Goal: Complete application form

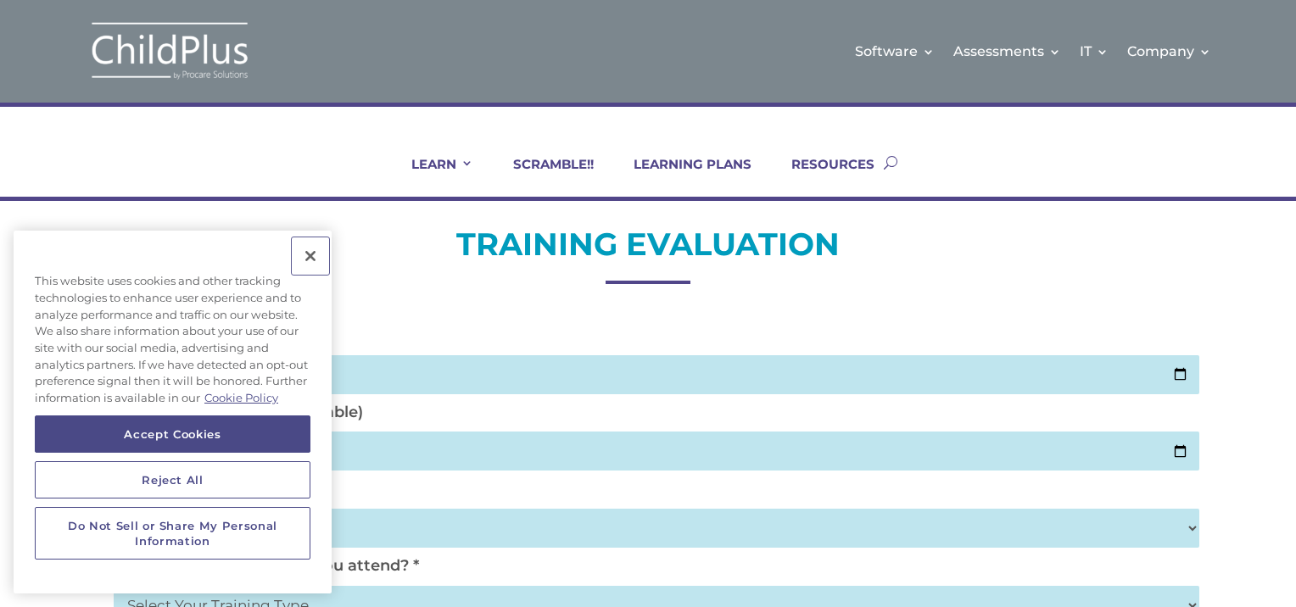
click at [315, 261] on button "Close" at bounding box center [310, 255] width 37 height 37
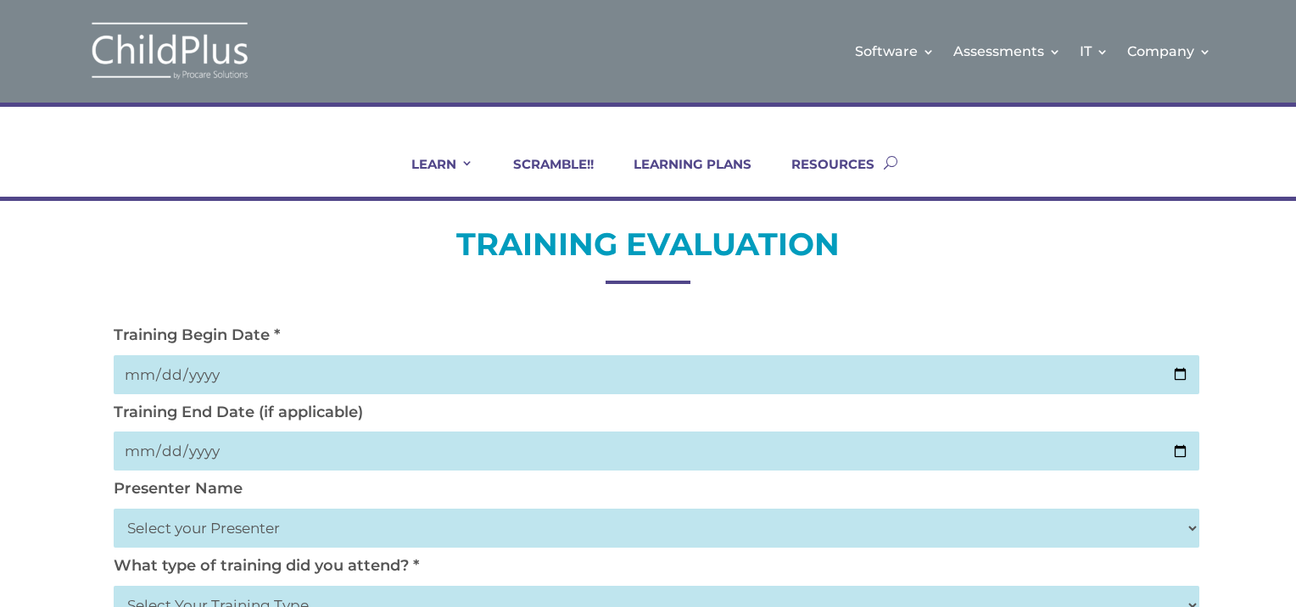
click at [241, 376] on input "date" at bounding box center [656, 374] width 1085 height 39
click at [1177, 372] on input "date" at bounding box center [656, 374] width 1085 height 39
type input "[DATE]"
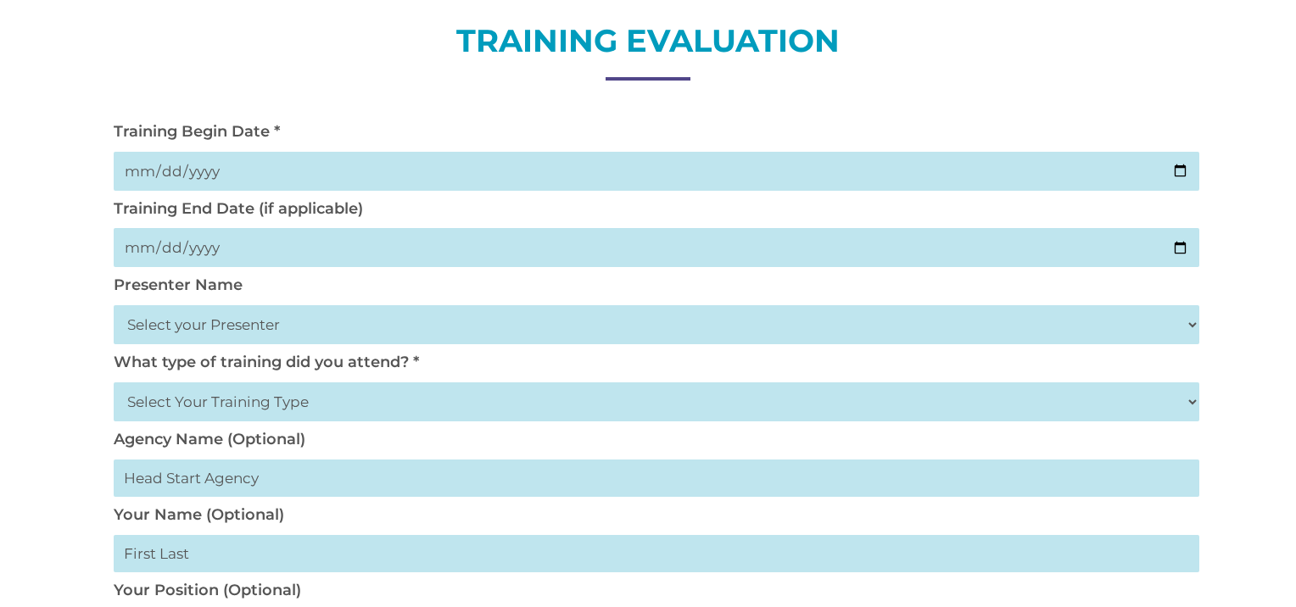
scroll to position [204, 0]
click at [1172, 245] on input "date" at bounding box center [656, 247] width 1085 height 39
type input "[DATE]"
click at [226, 325] on select "Select your Presenter [PERSON_NAME] [PERSON_NAME] [PERSON_NAME] [PERSON_NAME] […" at bounding box center [656, 324] width 1085 height 39
select select "[PERSON_NAME]"
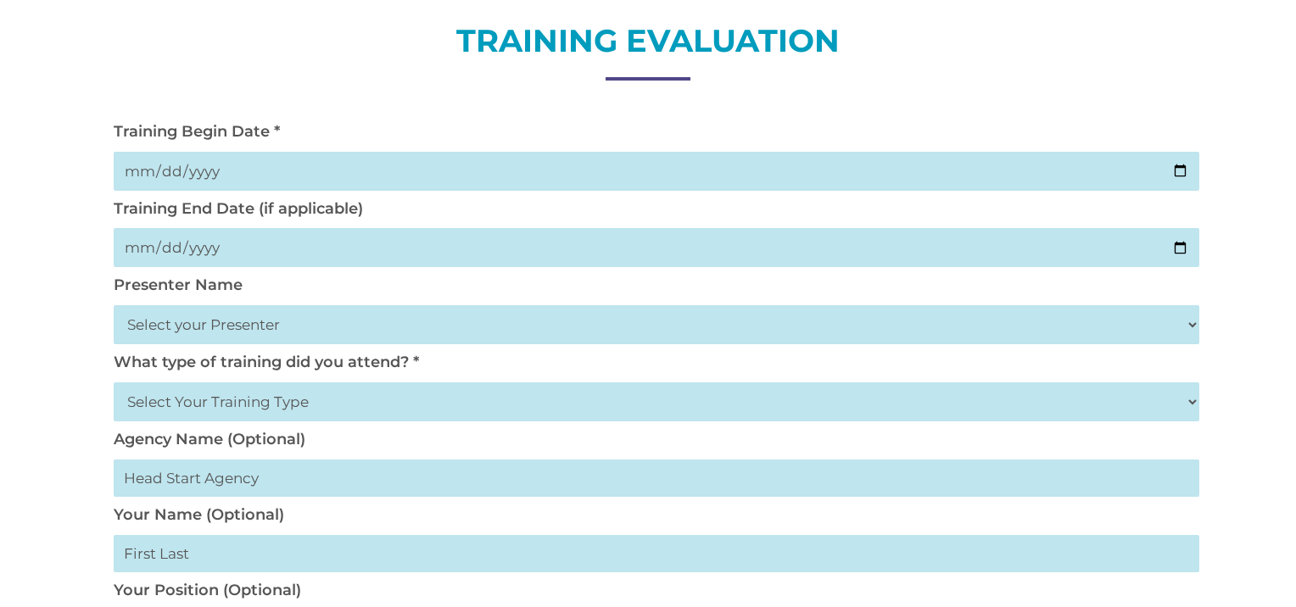
click at [114, 305] on select "Select your Presenter [PERSON_NAME] [PERSON_NAME] [PERSON_NAME] [PERSON_NAME] […" at bounding box center [656, 324] width 1085 height 39
click at [214, 397] on select "Select Your Training Type On-site (at your agency) Virtual Visit Live Group Web…" at bounding box center [656, 401] width 1085 height 39
select select "Virtual Visit"
click at [114, 382] on select "Select Your Training Type On-site (at your agency) Virtual Visit Live Group Web…" at bounding box center [656, 401] width 1085 height 39
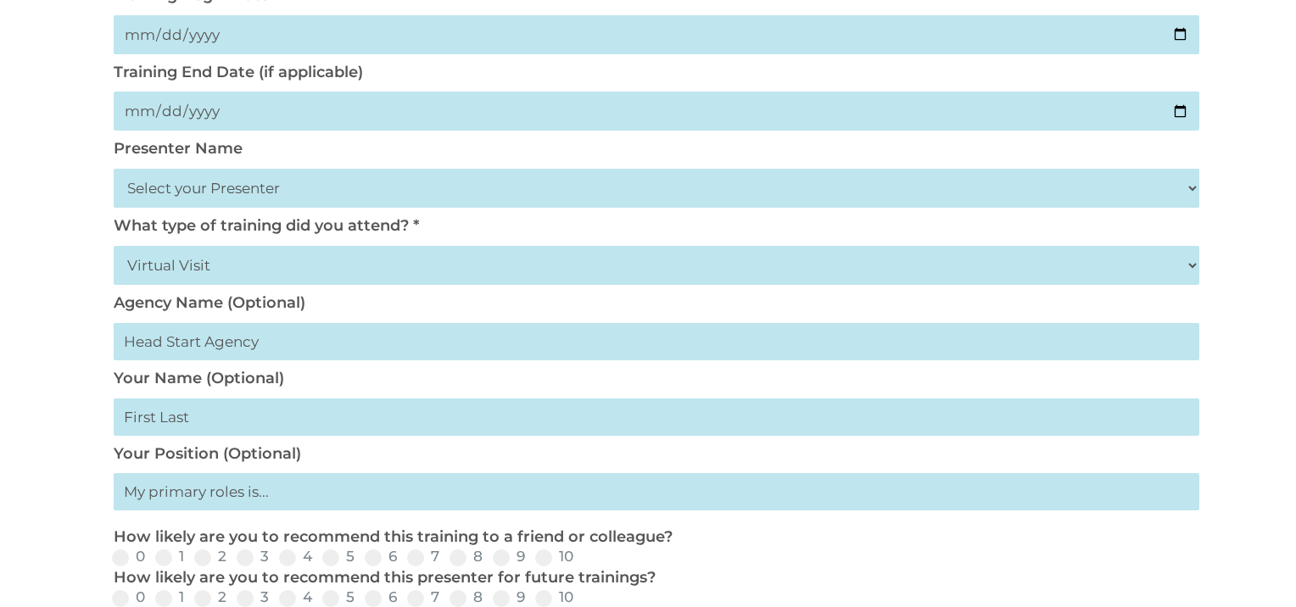
click at [225, 422] on input "text" at bounding box center [656, 417] width 1085 height 37
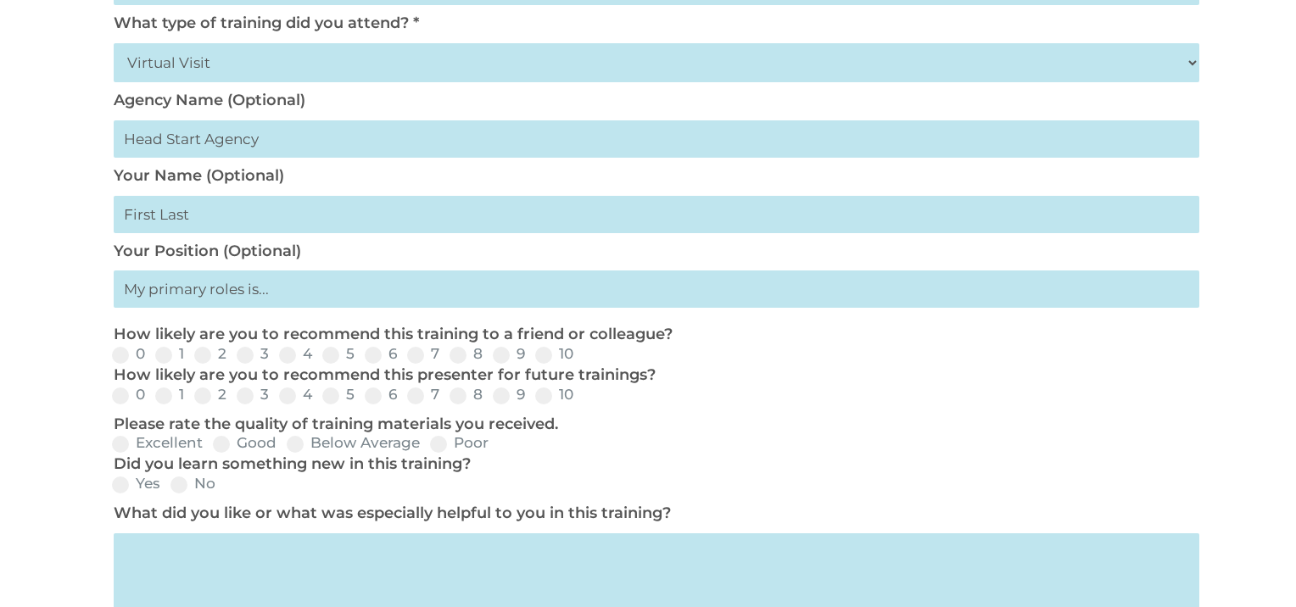
scroll to position [544, 0]
drag, startPoint x: 312, startPoint y: 302, endPoint x: 308, endPoint y: 315, distance: 14.2
click at [312, 302] on input "text" at bounding box center [656, 288] width 1085 height 37
type input "t"
type input "Teacher II"
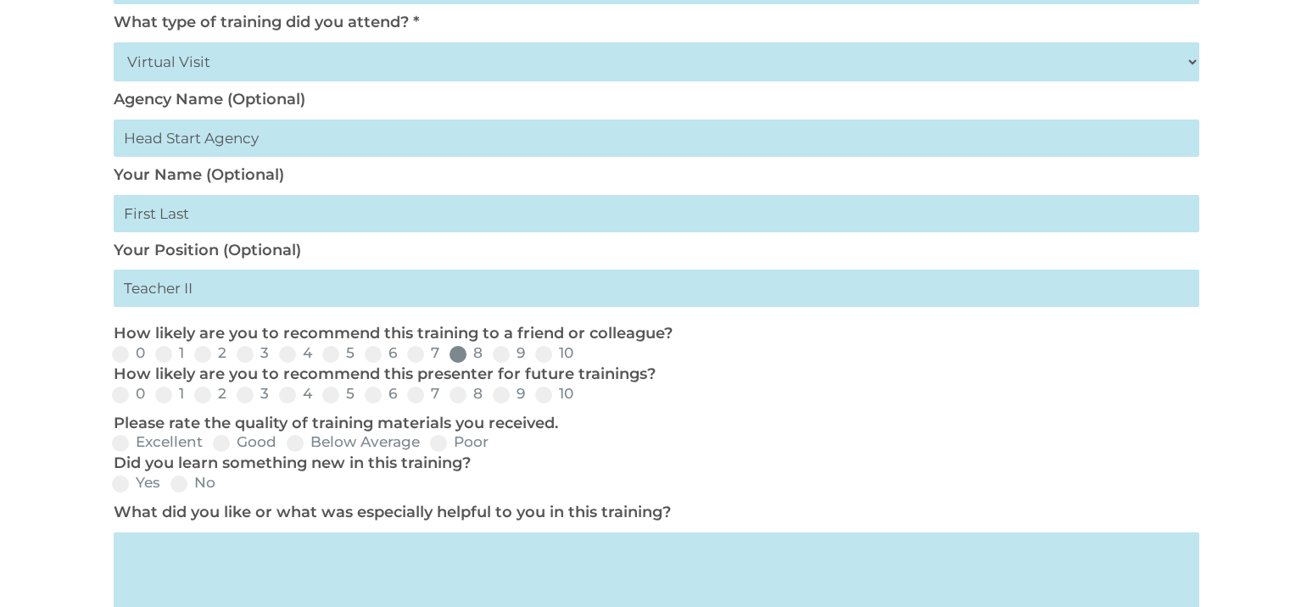
click at [470, 354] on label "8" at bounding box center [465, 353] width 33 height 14
click at [491, 354] on input "8" at bounding box center [496, 359] width 11 height 11
radio input "true"
click at [458, 396] on span at bounding box center [457, 395] width 17 height 17
click at [491, 396] on input "8" at bounding box center [496, 400] width 11 height 11
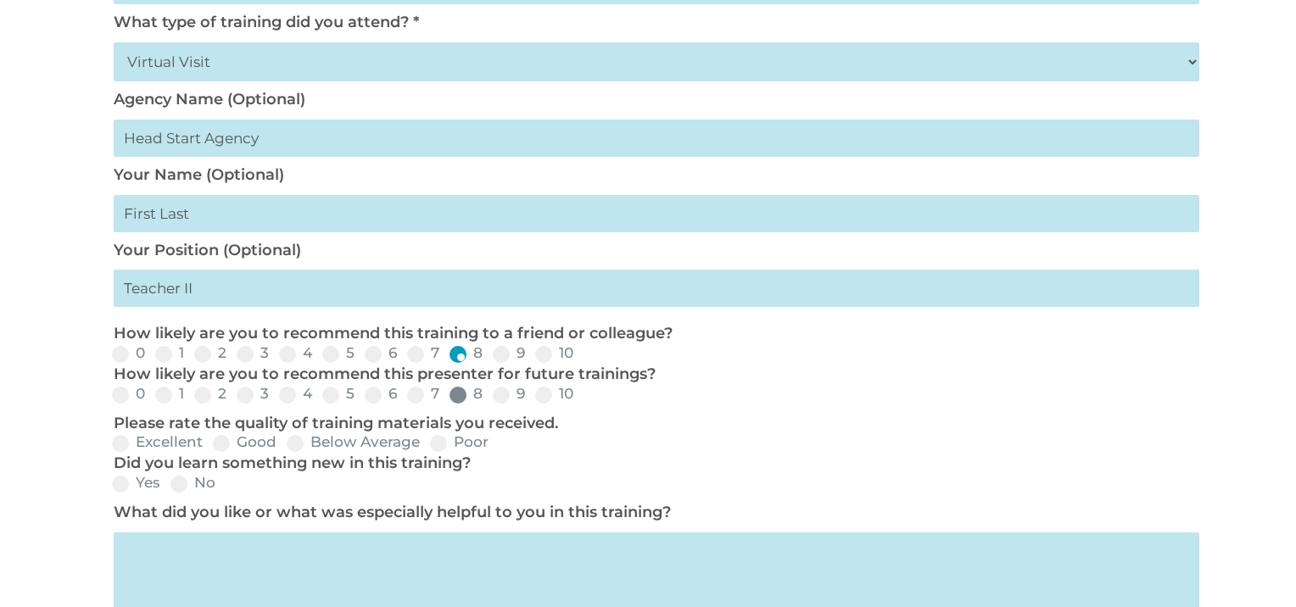
radio input "true"
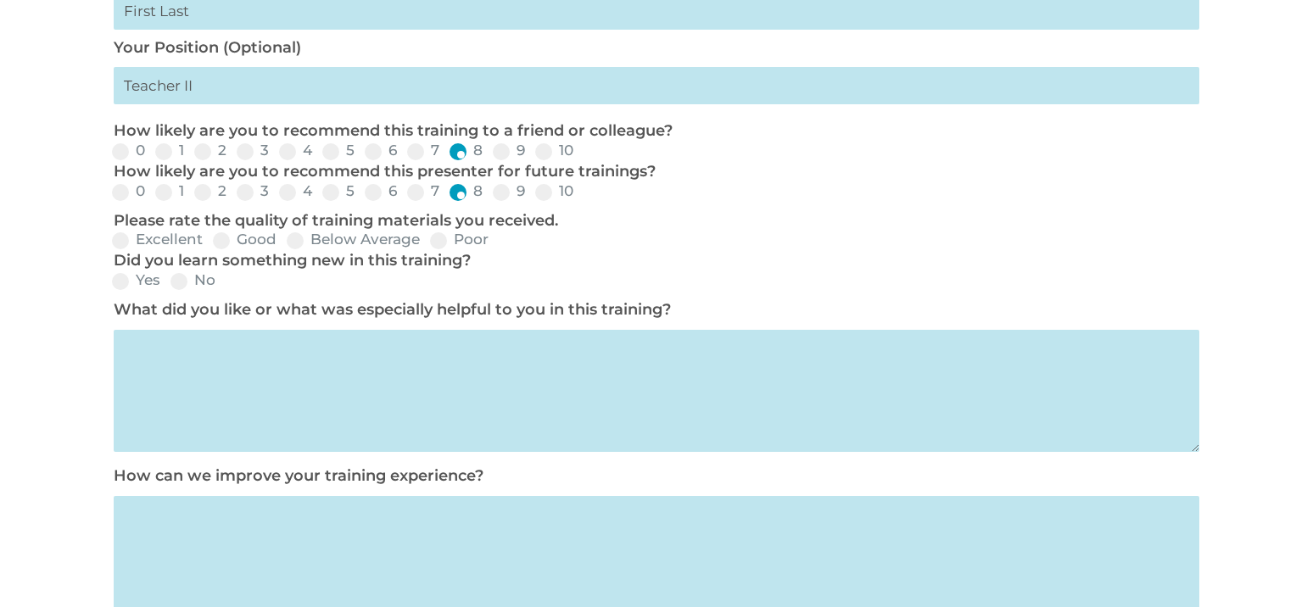
scroll to position [747, 0]
click at [221, 238] on span at bounding box center [221, 239] width 17 height 17
click at [285, 240] on input "Good" at bounding box center [290, 245] width 11 height 11
radio input "true"
drag, startPoint x: 133, startPoint y: 276, endPoint x: 151, endPoint y: 287, distance: 20.9
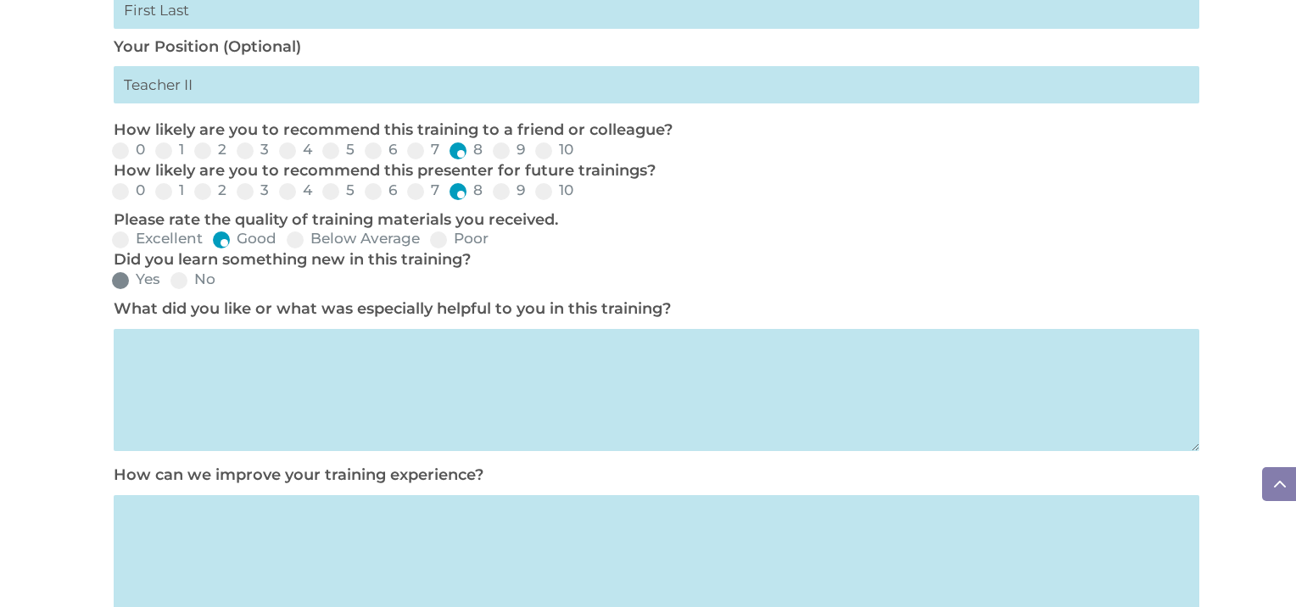
click at [133, 276] on label "Yes" at bounding box center [136, 279] width 48 height 14
click at [169, 281] on input "Yes" at bounding box center [174, 286] width 11 height 11
radio input "true"
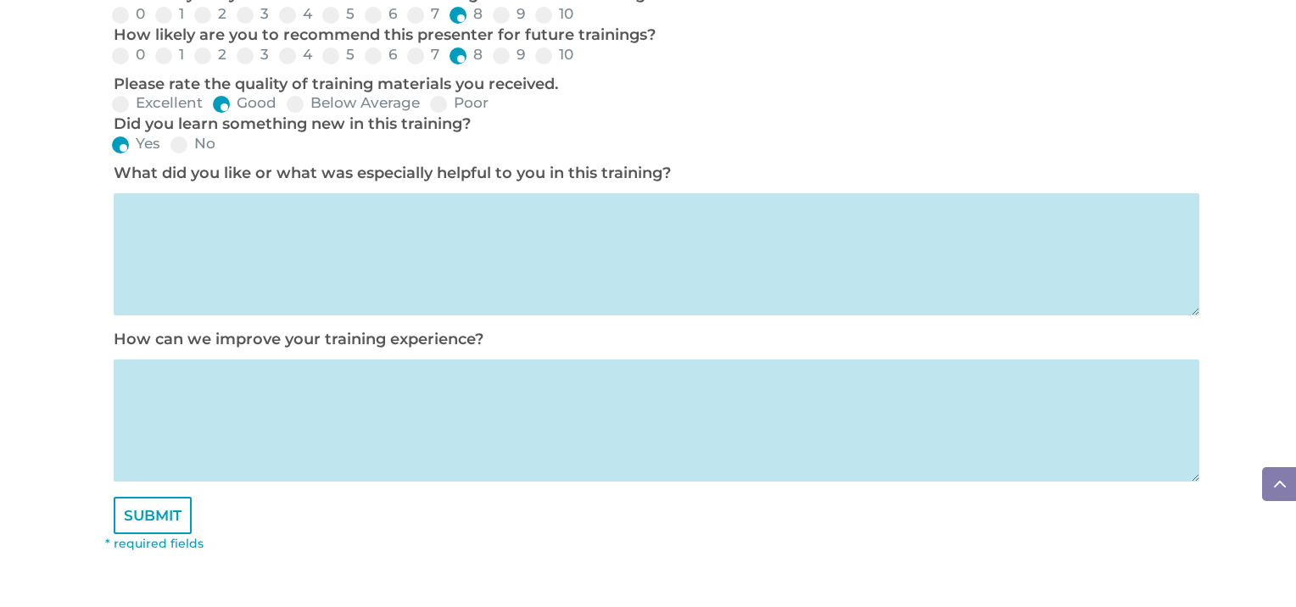
scroll to position [884, 0]
click at [236, 252] on textarea at bounding box center [656, 253] width 1085 height 122
type textarea "T"
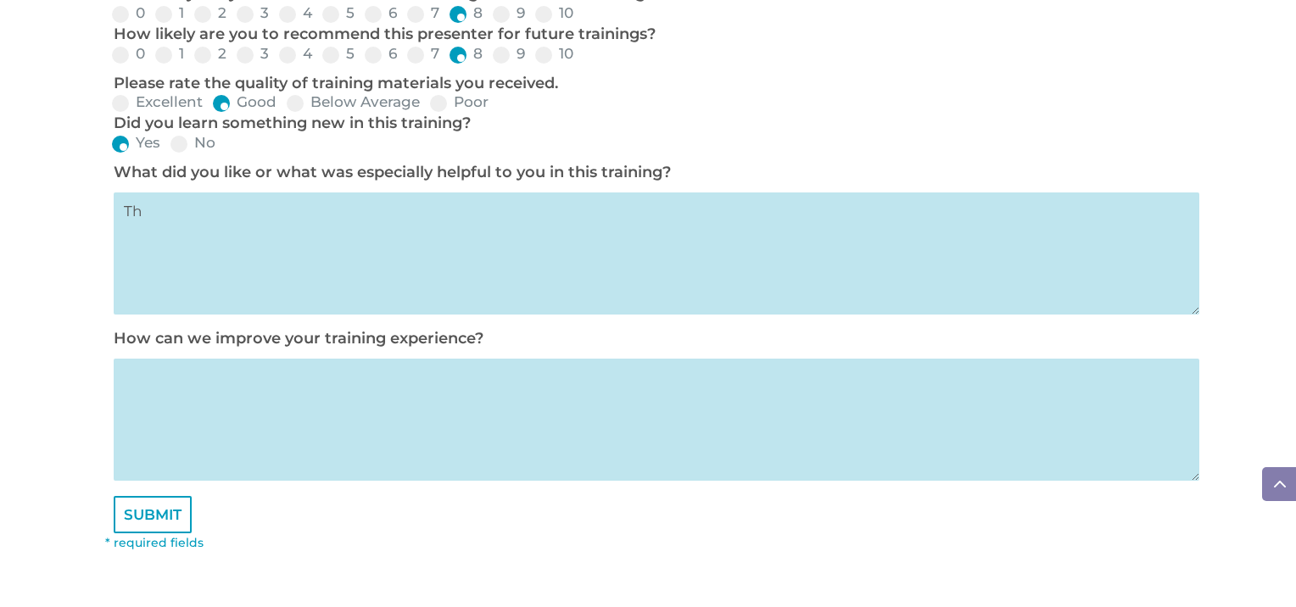
type textarea "T"
click at [404, 214] on textarea "The explanation in detail regard" at bounding box center [656, 253] width 1085 height 122
type textarea "The explanation in detail regarding DRDP online"
click at [209, 420] on textarea at bounding box center [656, 420] width 1085 height 122
drag, startPoint x: 167, startPoint y: 534, endPoint x: 173, endPoint y: 521, distance: 14.8
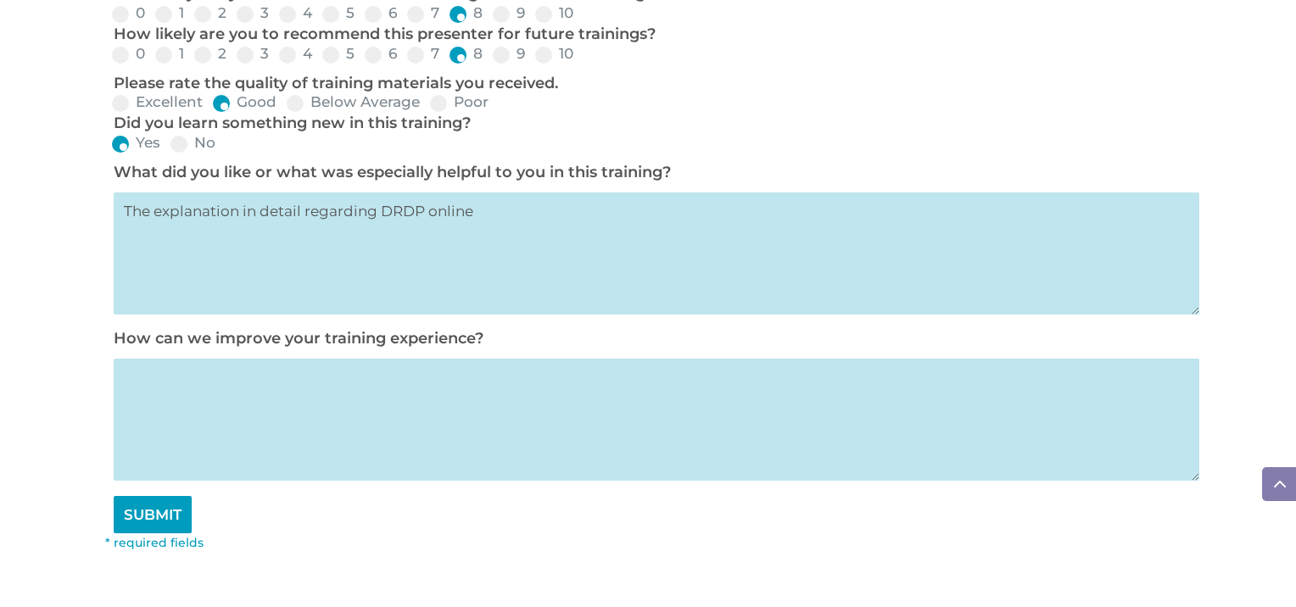
click at [167, 530] on input "SUBMIT" at bounding box center [153, 514] width 78 height 37
click at [215, 429] on textarea at bounding box center [656, 420] width 1085 height 122
type textarea "n/a"
click at [173, 521] on input "SUBMIT" at bounding box center [153, 514] width 78 height 37
click at [153, 533] on input "SUBMIT" at bounding box center [153, 514] width 78 height 37
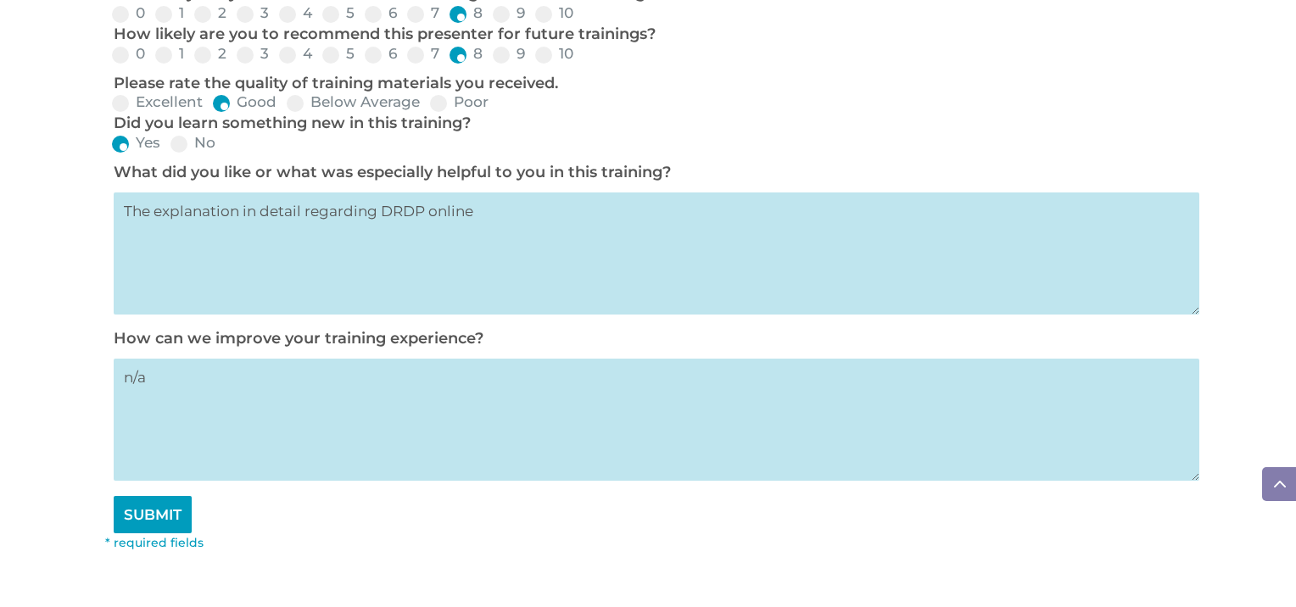
click at [169, 520] on input "SUBMIT" at bounding box center [153, 514] width 78 height 37
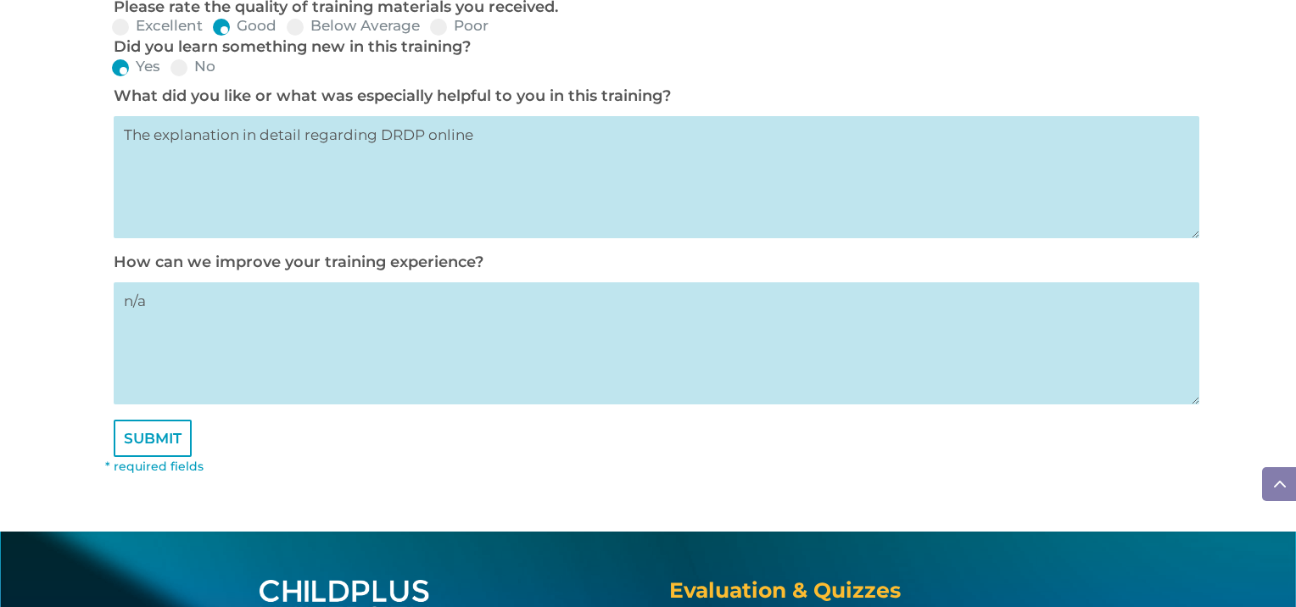
scroll to position [1187, 0]
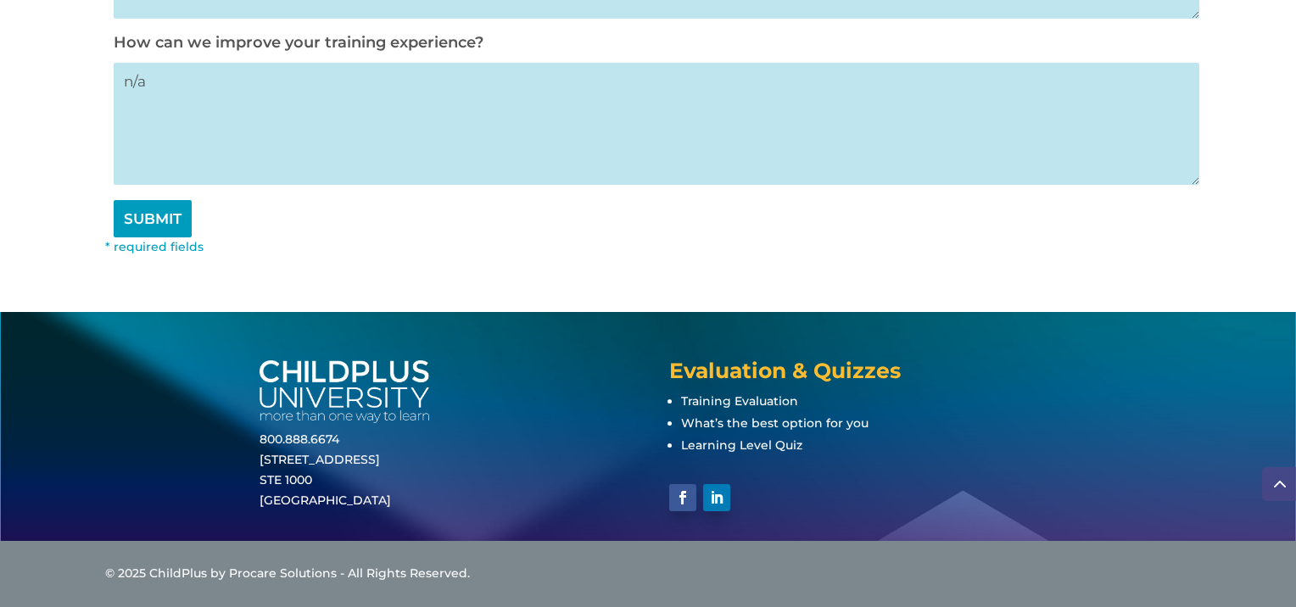
click at [165, 220] on input "SUBMIT" at bounding box center [153, 218] width 78 height 37
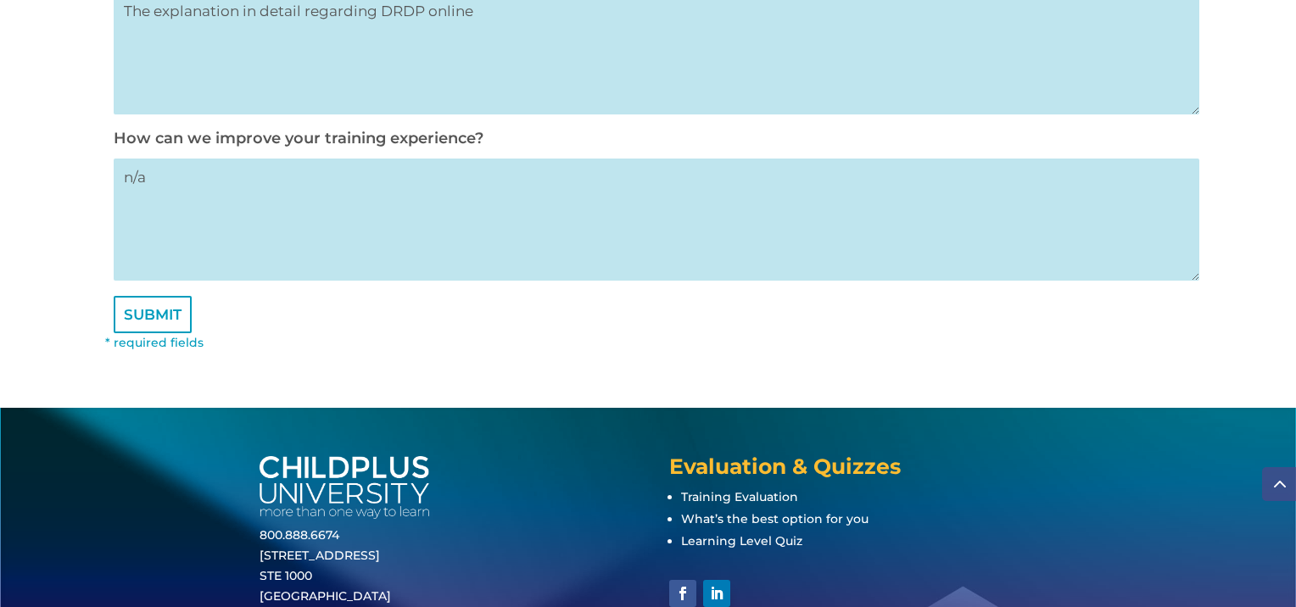
scroll to position [1089, 0]
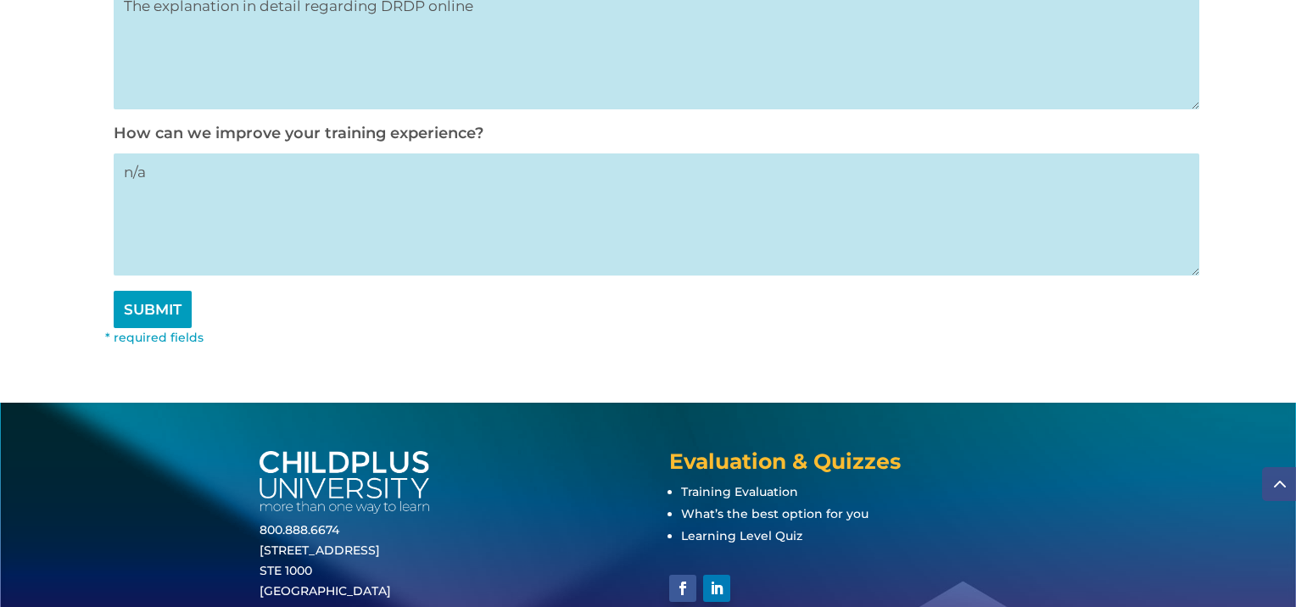
click at [180, 314] on input "SUBMIT" at bounding box center [153, 309] width 78 height 37
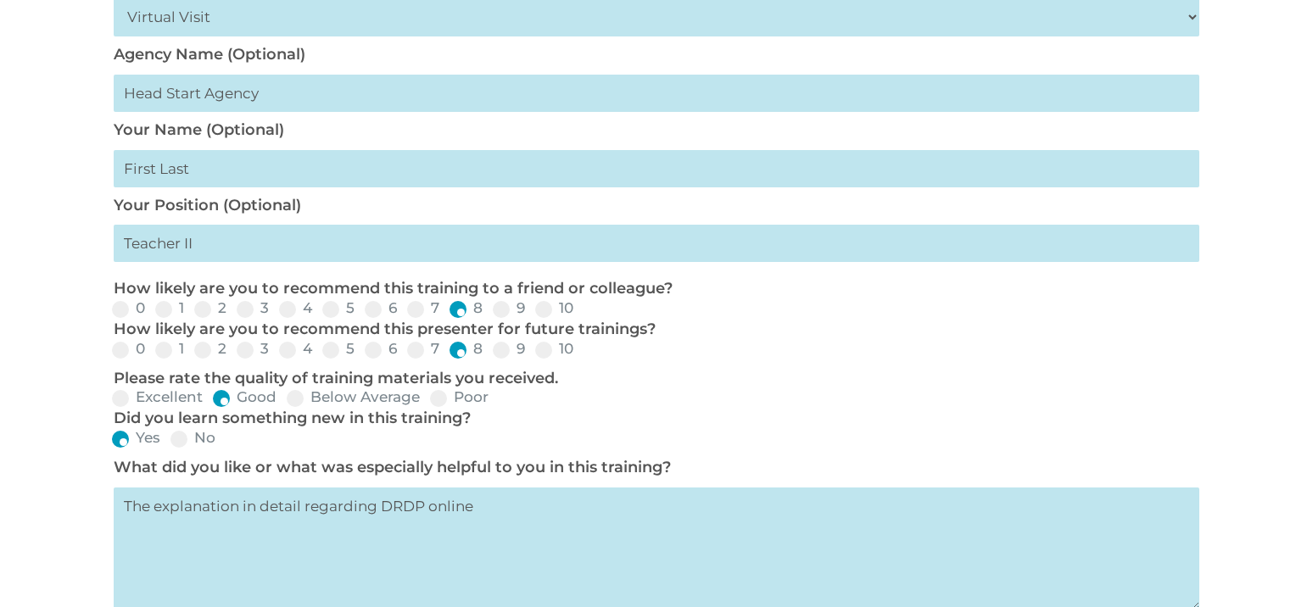
scroll to position [617, 0]
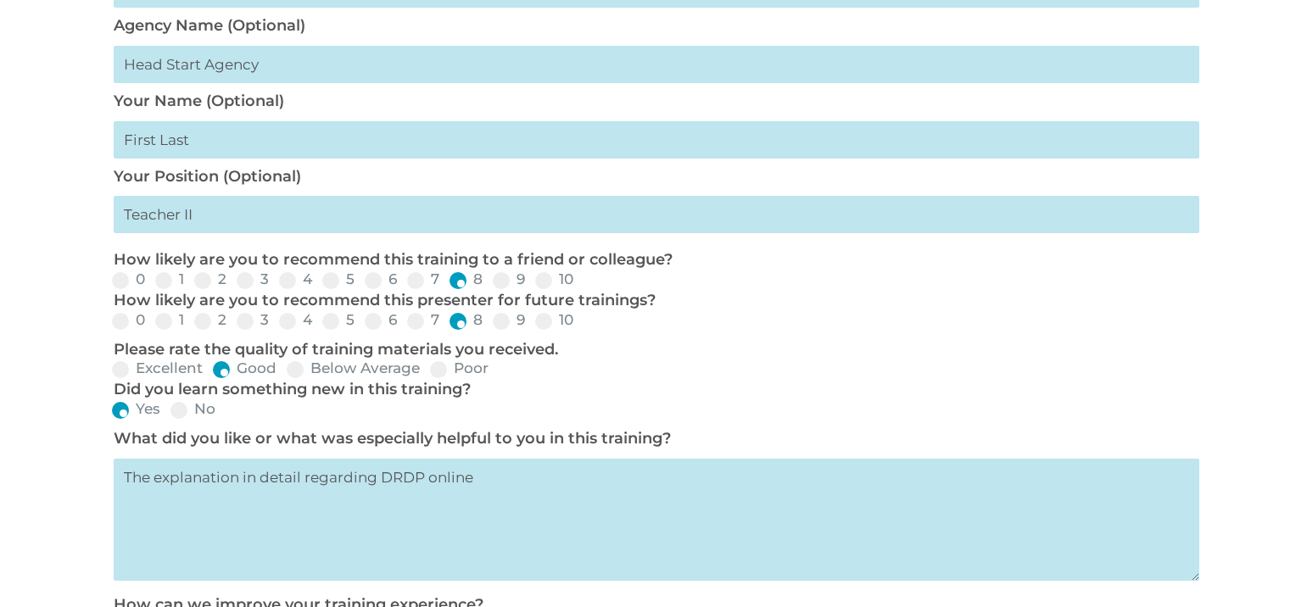
click at [258, 70] on input "text" at bounding box center [656, 64] width 1085 height 37
click at [261, 59] on input "text" at bounding box center [656, 64] width 1085 height 37
click at [272, 63] on input "text" at bounding box center [656, 64] width 1085 height 37
type input "H"
type input "Fresni Eic He"
